Goal: Book appointment/travel/reservation

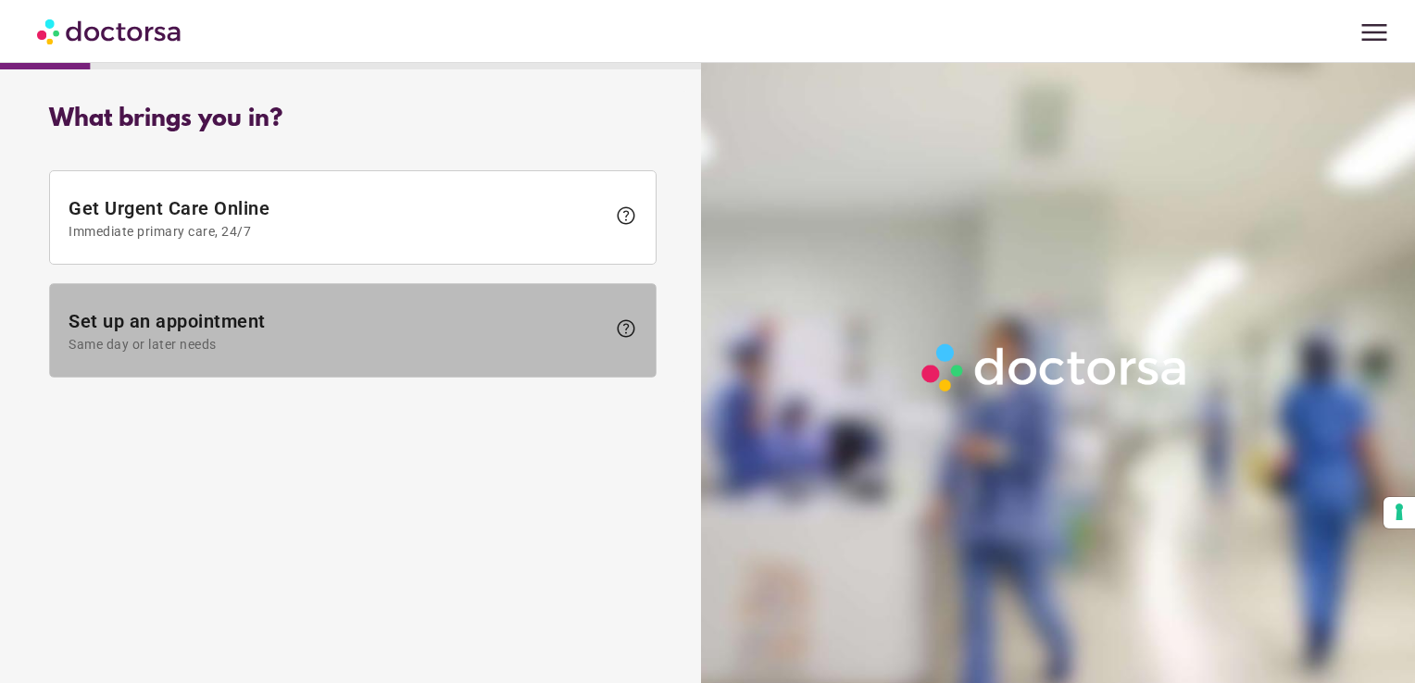
click at [192, 298] on span at bounding box center [353, 330] width 606 height 93
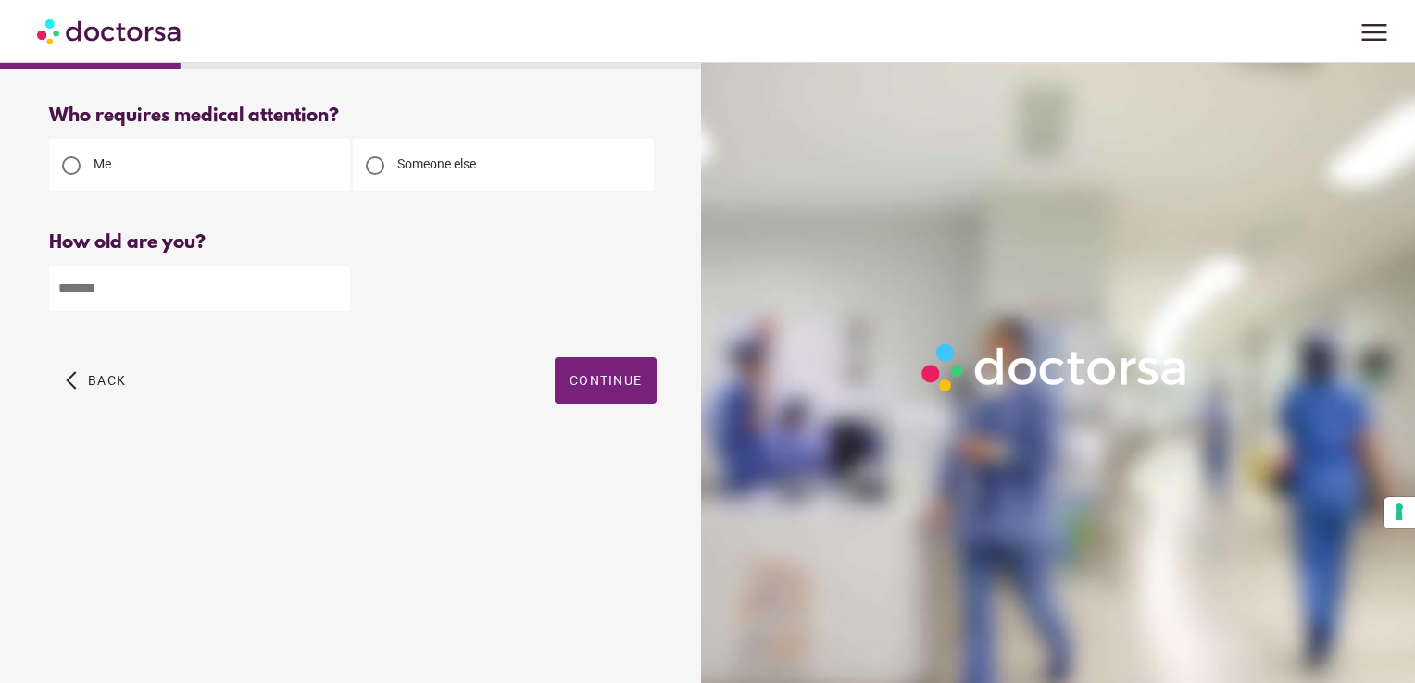
click at [249, 294] on input "number" at bounding box center [199, 288] width 301 height 45
type input "**"
click at [566, 381] on span "button" at bounding box center [606, 380] width 102 height 46
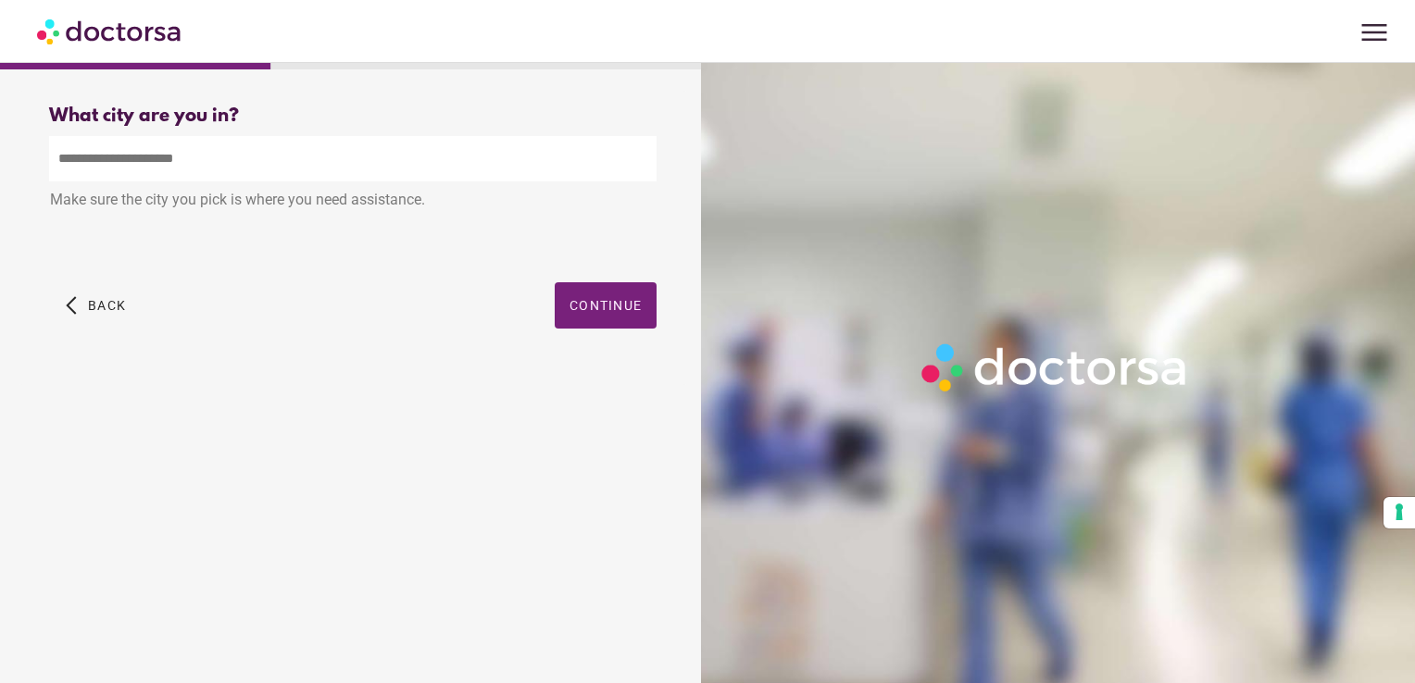
click at [311, 163] on input "text" at bounding box center [352, 158] width 607 height 45
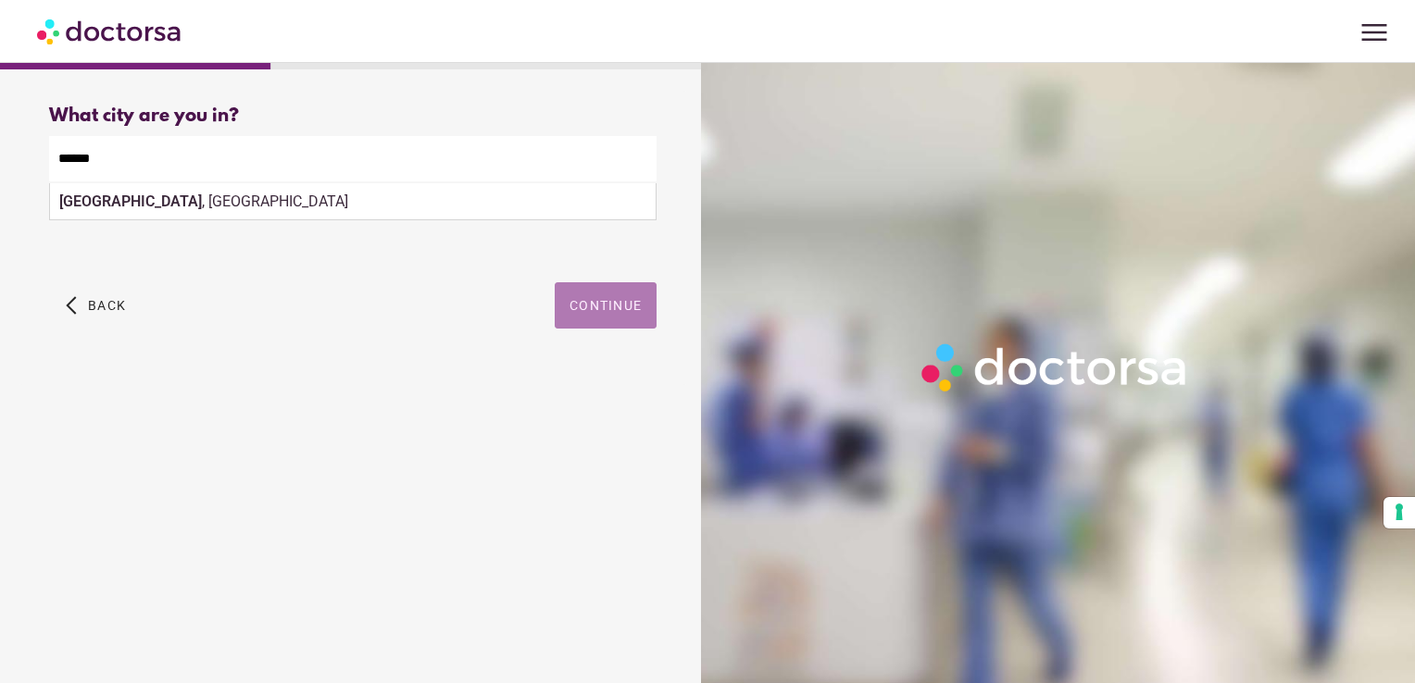
click at [637, 296] on span "button" at bounding box center [606, 305] width 102 height 46
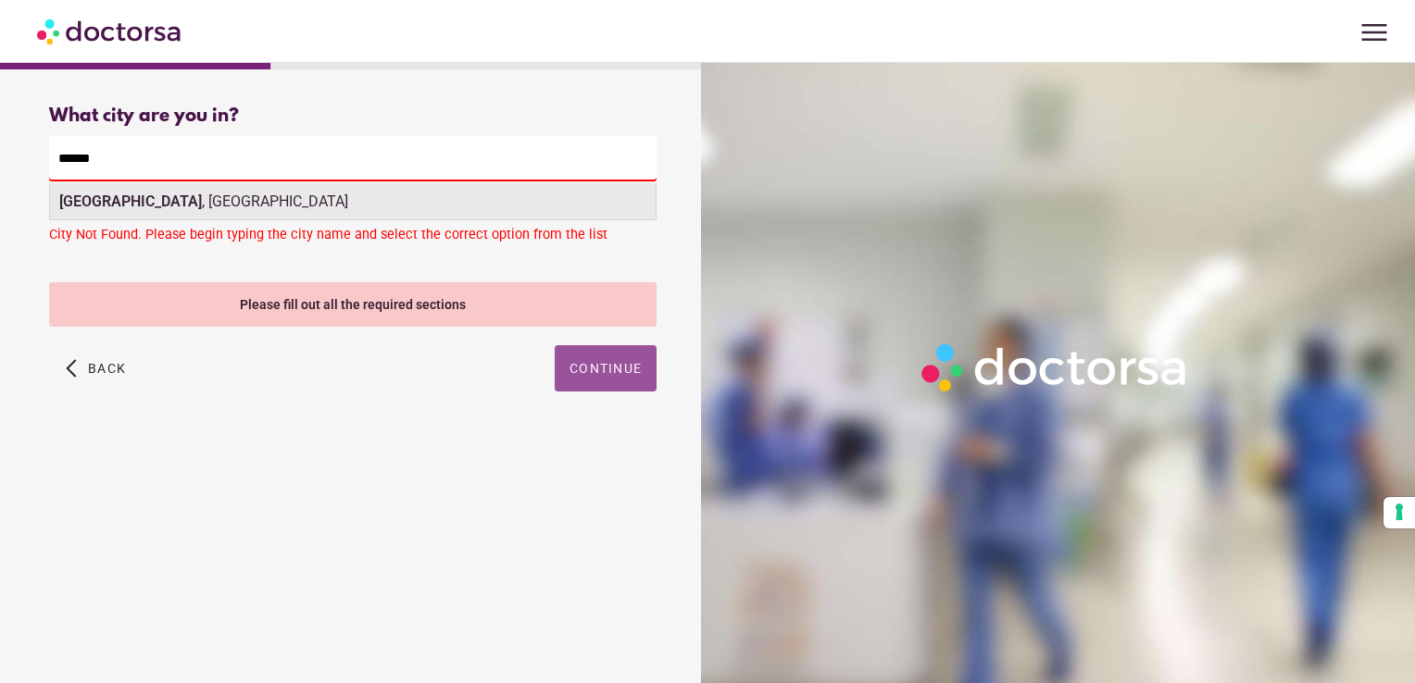
click at [182, 190] on div "[GEOGRAPHIC_DATA] , [GEOGRAPHIC_DATA]" at bounding box center [353, 201] width 606 height 37
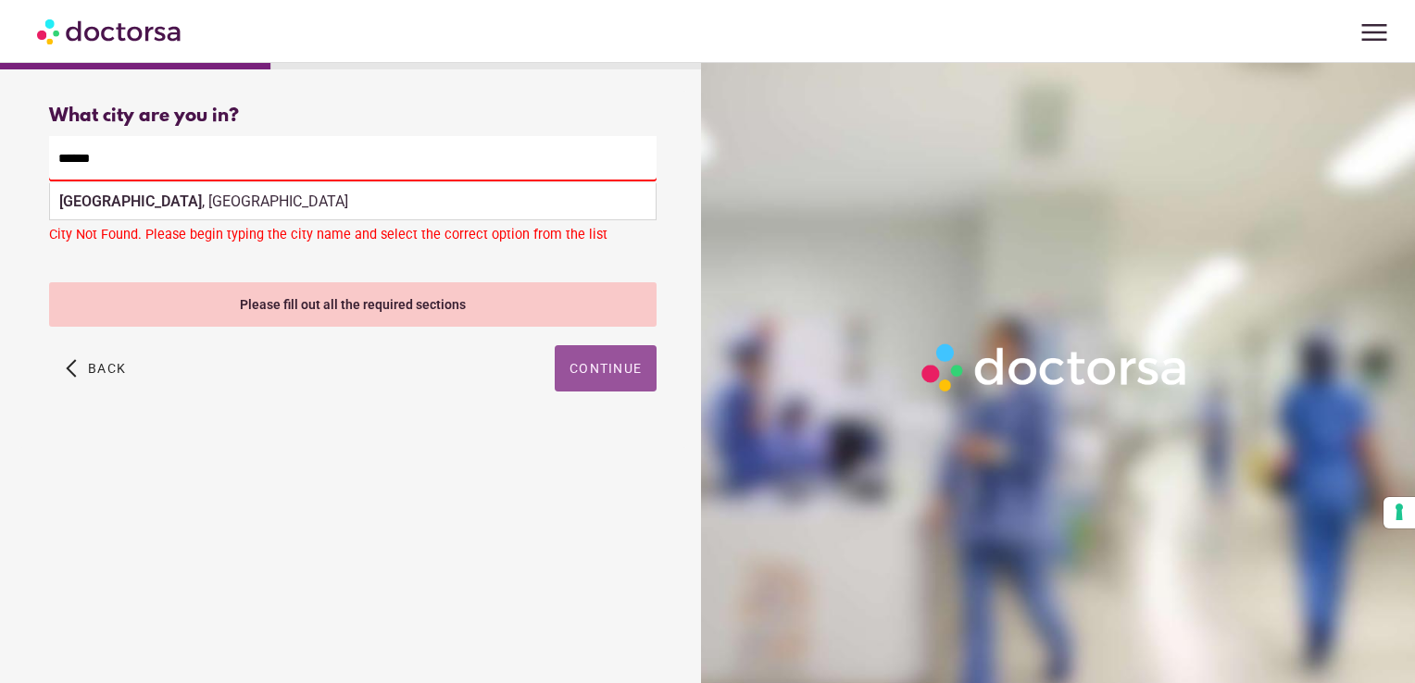
type input "**********"
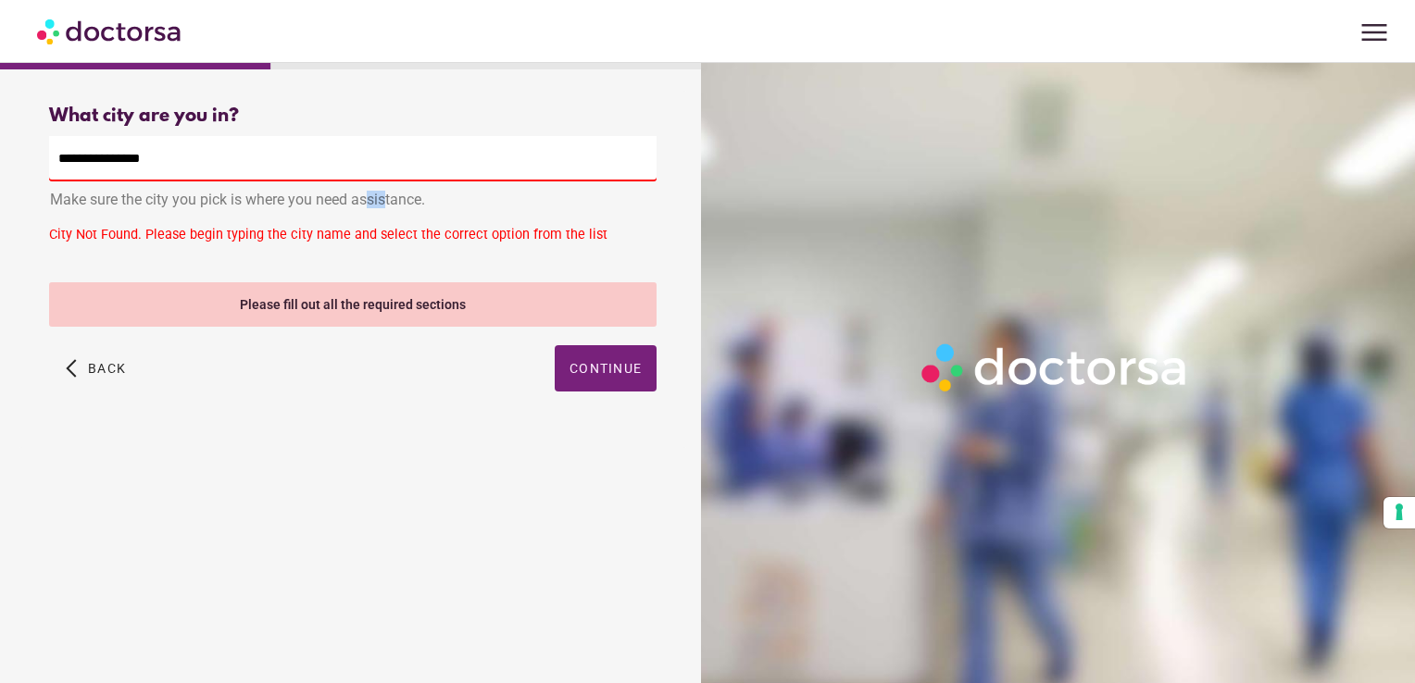
click at [182, 190] on div "Make sure the city you pick is where you need assistance." at bounding box center [352, 201] width 607 height 41
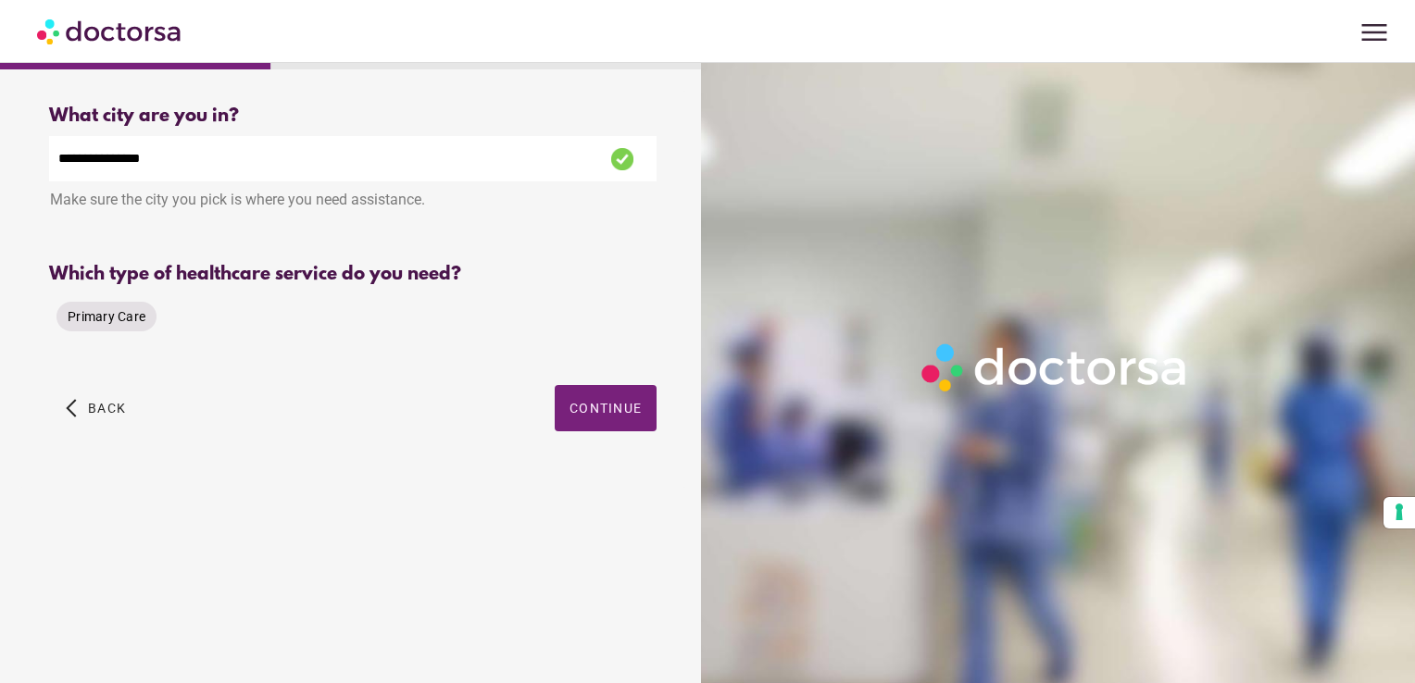
click at [131, 318] on span "Primary Care" at bounding box center [107, 316] width 78 height 15
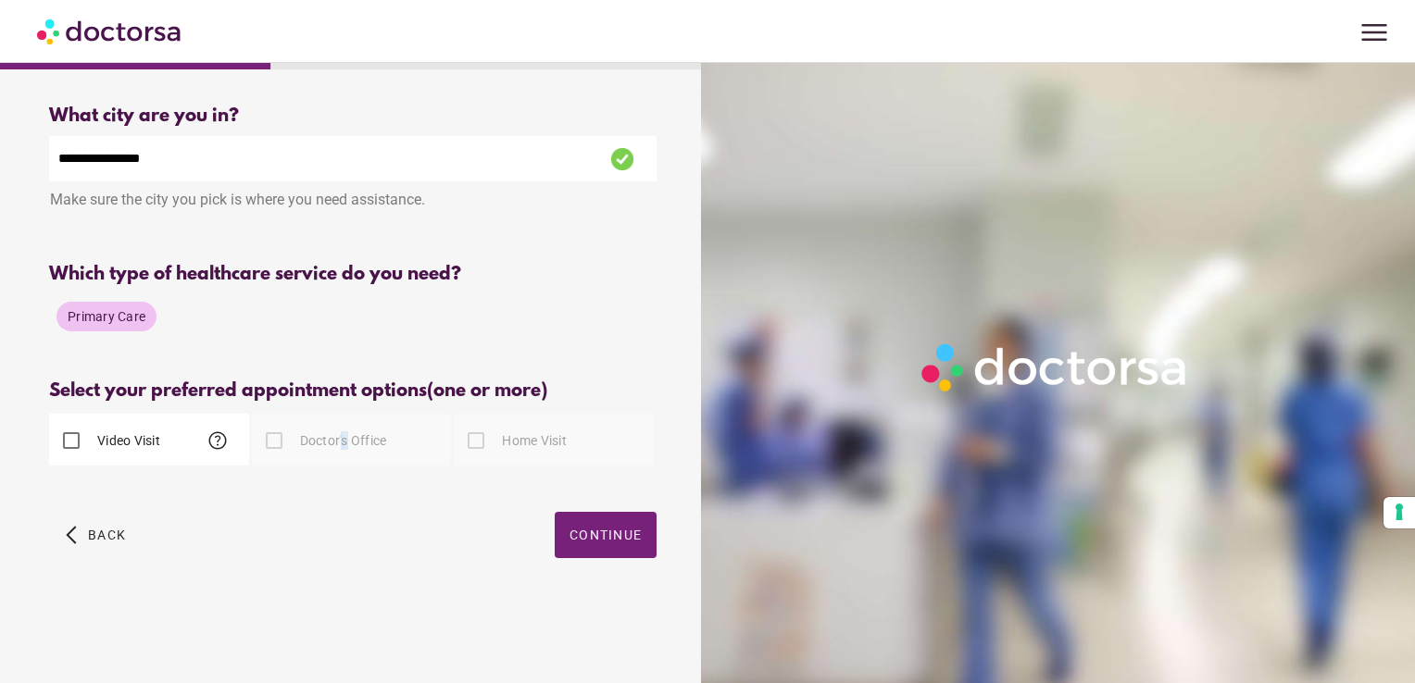
drag, startPoint x: 341, startPoint y: 431, endPoint x: 349, endPoint y: 445, distance: 17.0
click at [349, 445] on div "Doctor's Office" at bounding box center [319, 441] width 135 height 44
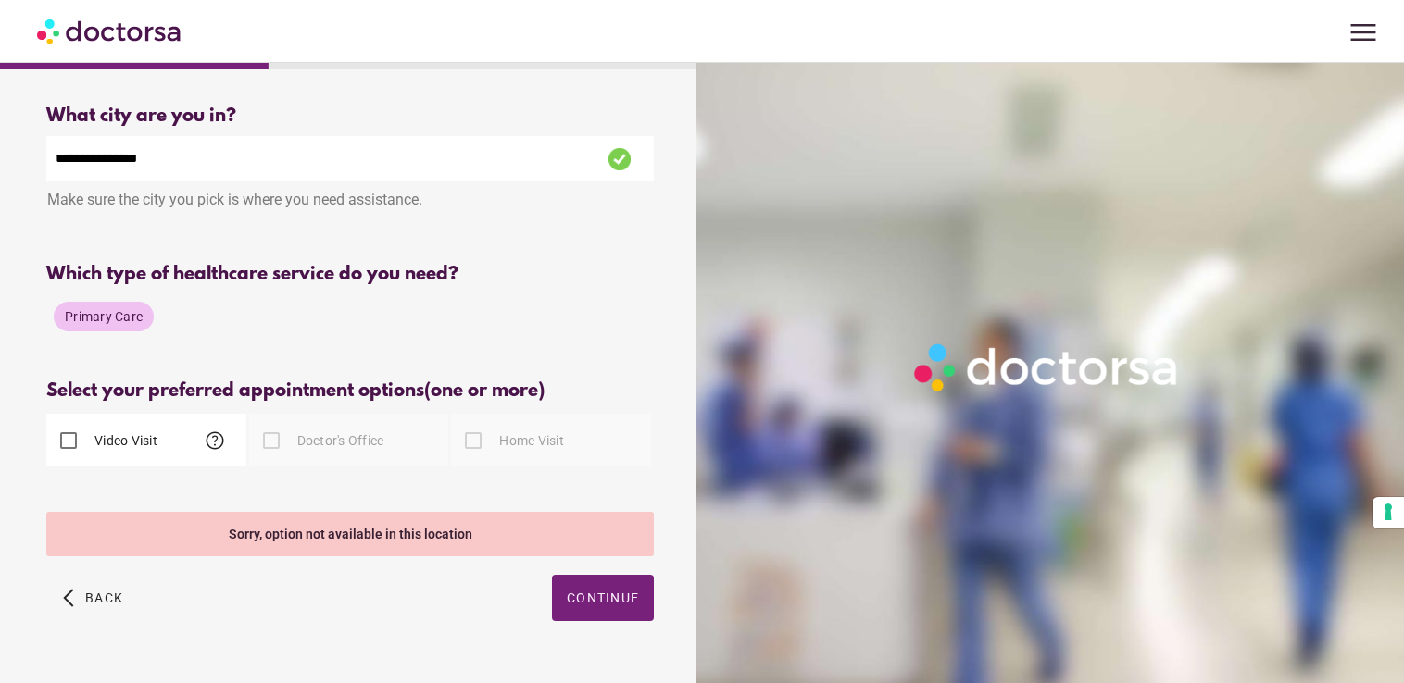
click at [349, 445] on label "Doctor's Office" at bounding box center [339, 440] width 91 height 19
click at [116, 315] on span "Primary Care" at bounding box center [104, 316] width 78 height 15
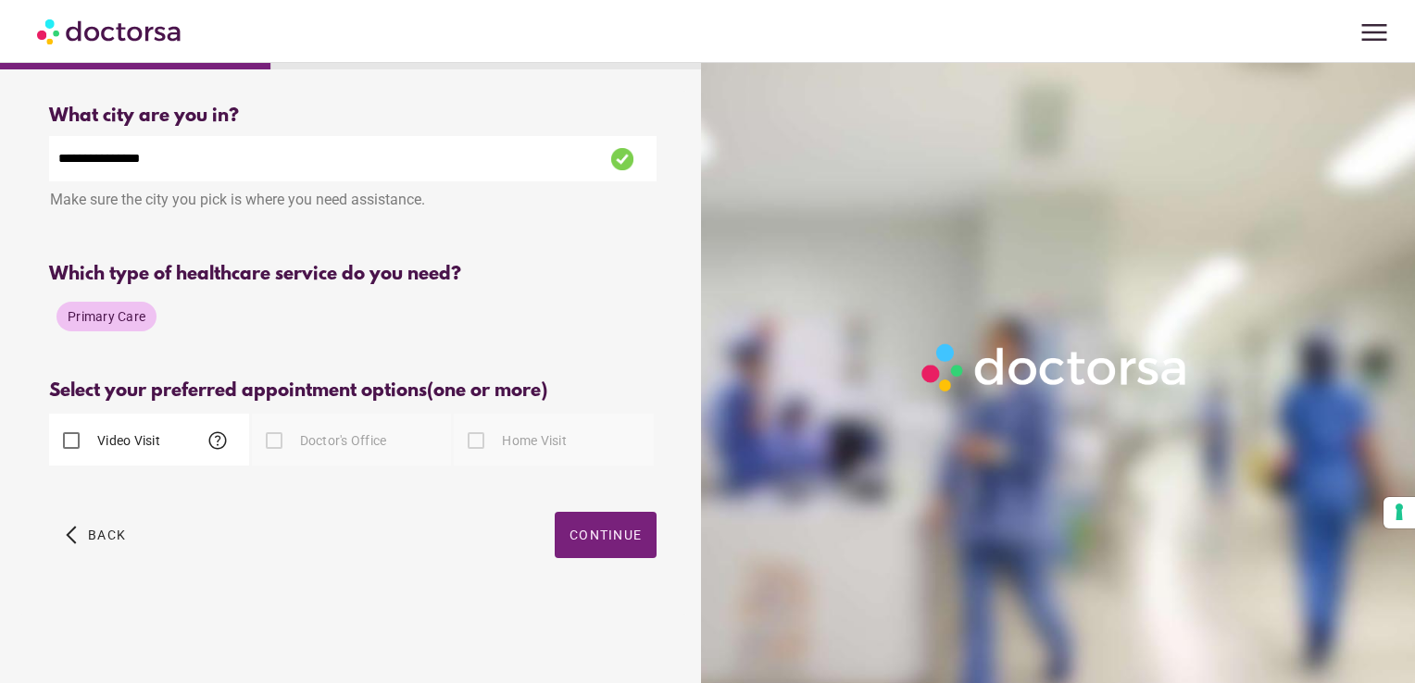
click at [306, 454] on div "Doctor's Office" at bounding box center [319, 441] width 135 height 44
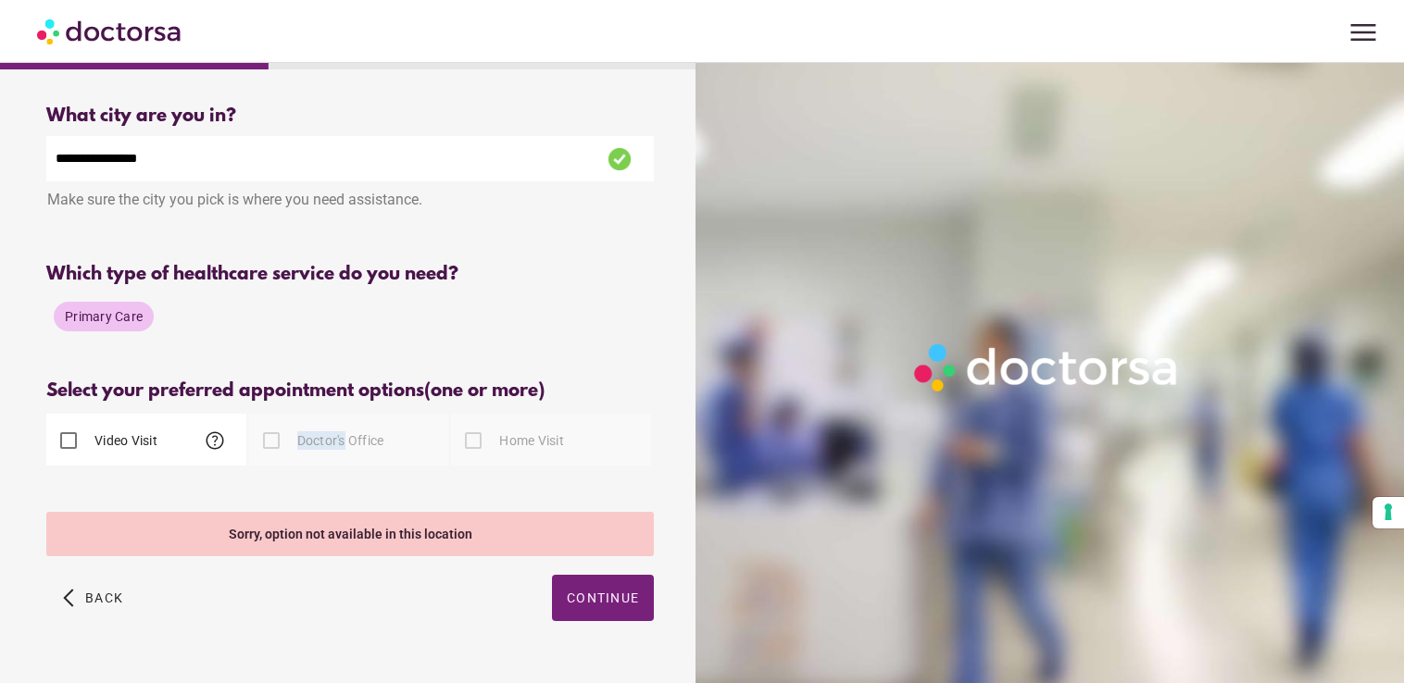
click at [306, 454] on div "Doctor's Office" at bounding box center [316, 441] width 135 height 44
